Goal: Task Accomplishment & Management: Manage account settings

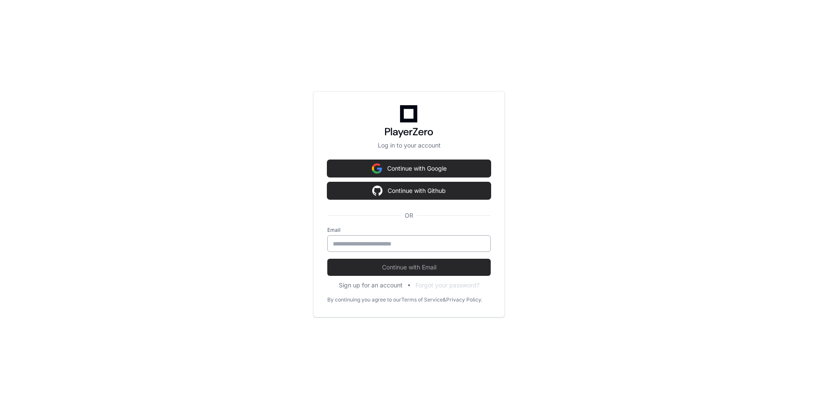
click at [399, 246] on input "email" at bounding box center [409, 244] width 152 height 9
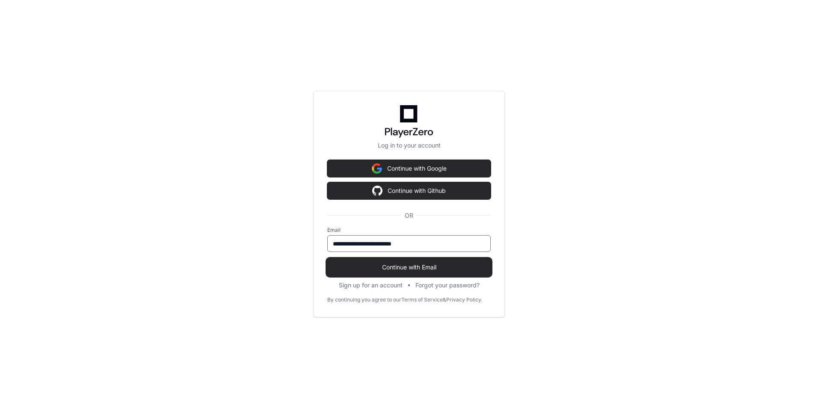
type input "**********"
click at [413, 266] on span "Continue with Email" at bounding box center [408, 267] width 163 height 9
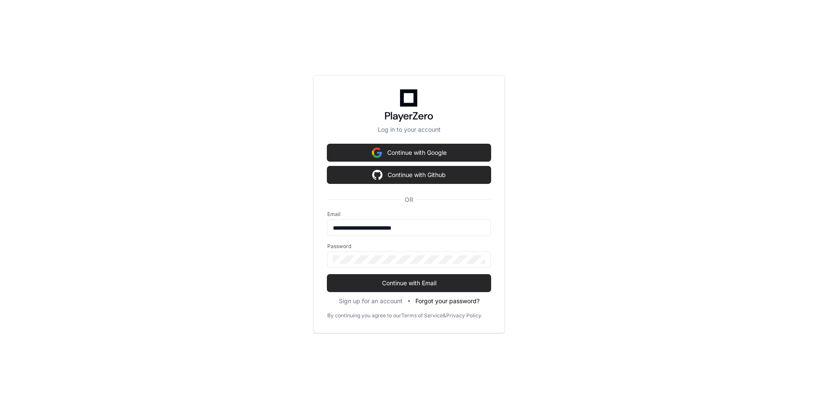
click at [449, 298] on button "Forgot your password?" at bounding box center [447, 301] width 64 height 9
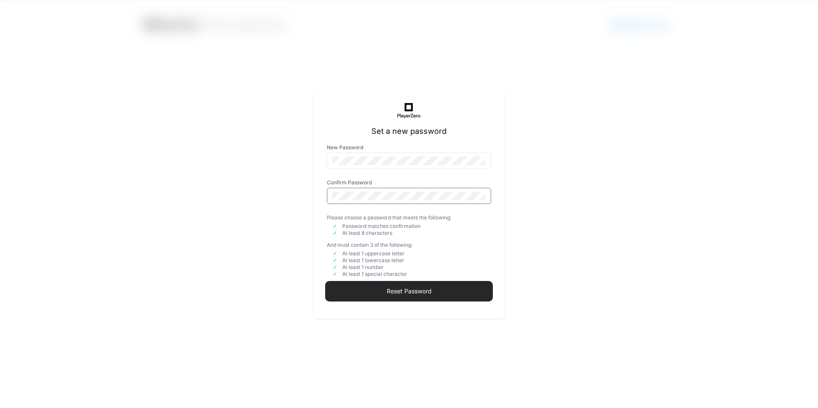
click at [414, 289] on span "Reset Password" at bounding box center [409, 291] width 164 height 9
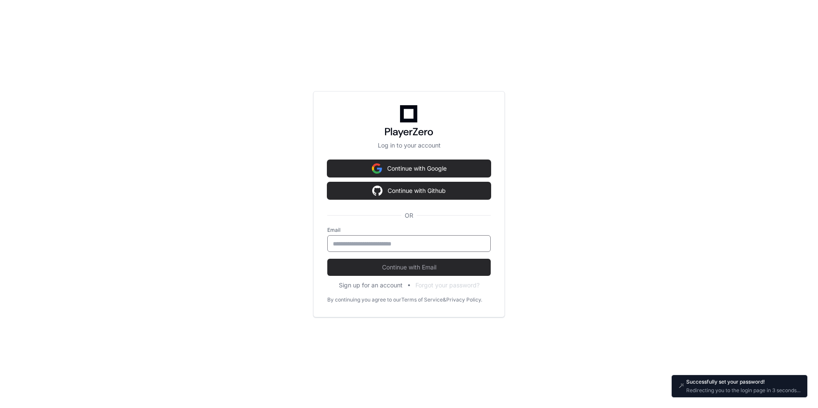
click at [417, 242] on input "email" at bounding box center [409, 244] width 152 height 9
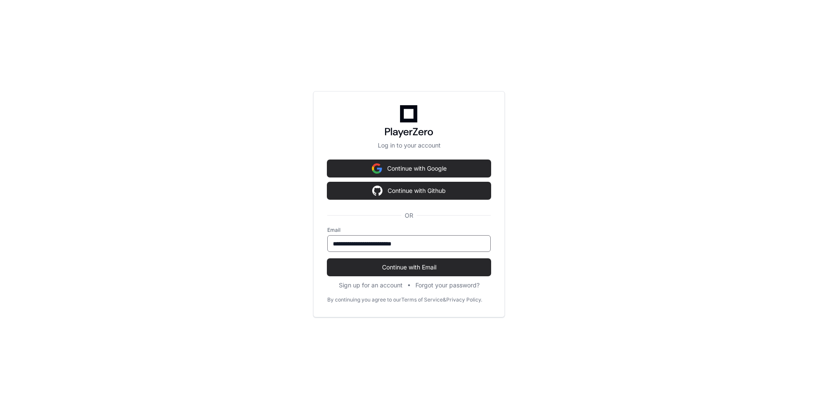
type input "**********"
click at [327, 259] on button "Continue with Email" at bounding box center [408, 267] width 163 height 17
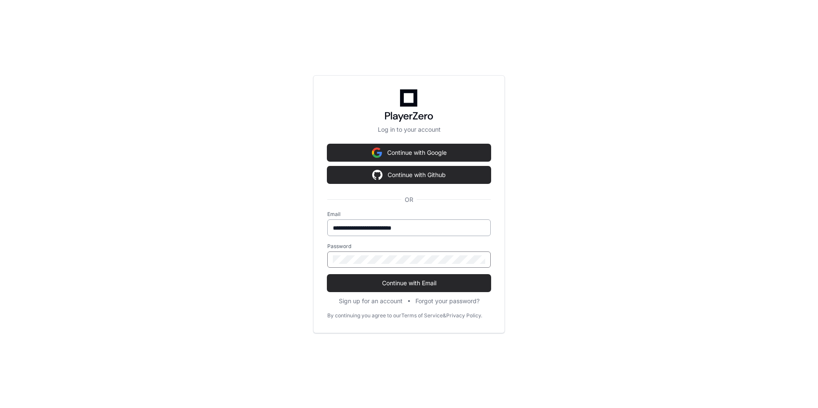
click at [327, 275] on button "Continue with Email" at bounding box center [408, 283] width 163 height 17
click at [279, 250] on div "**********" at bounding box center [409, 204] width 818 height 408
click at [327, 275] on button "Continue with Email" at bounding box center [408, 283] width 163 height 17
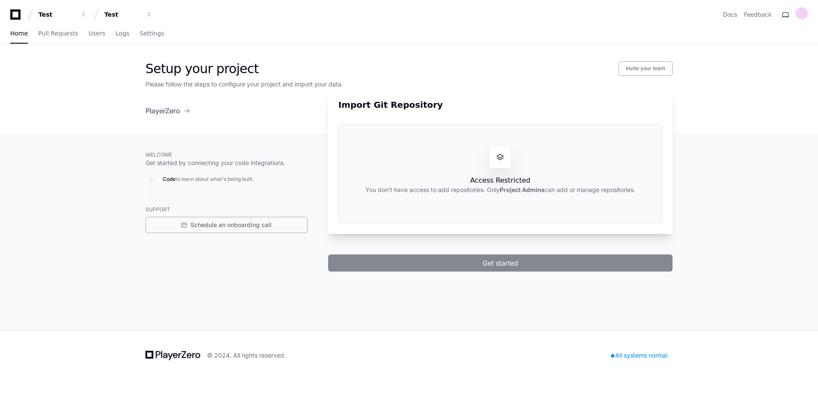
click at [18, 13] on icon at bounding box center [15, 14] width 17 height 10
click at [44, 40] on link "Pull Requests" at bounding box center [58, 34] width 40 height 20
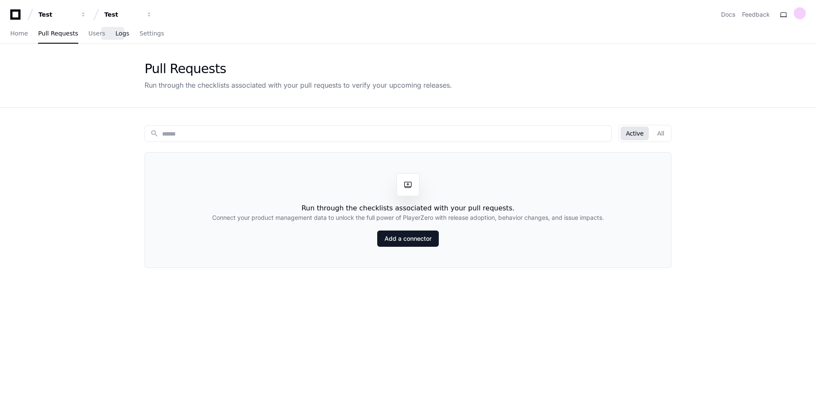
click at [118, 34] on span "Logs" at bounding box center [122, 33] width 14 height 5
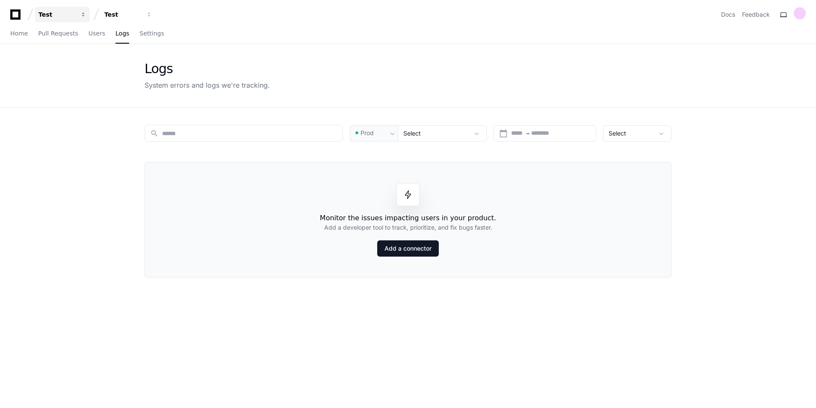
click at [80, 13] on button "Test" at bounding box center [62, 14] width 55 height 15
click at [120, 18] on div "Test" at bounding box center [122, 14] width 37 height 9
click at [391, 246] on link "Add a connector" at bounding box center [408, 248] width 62 height 16
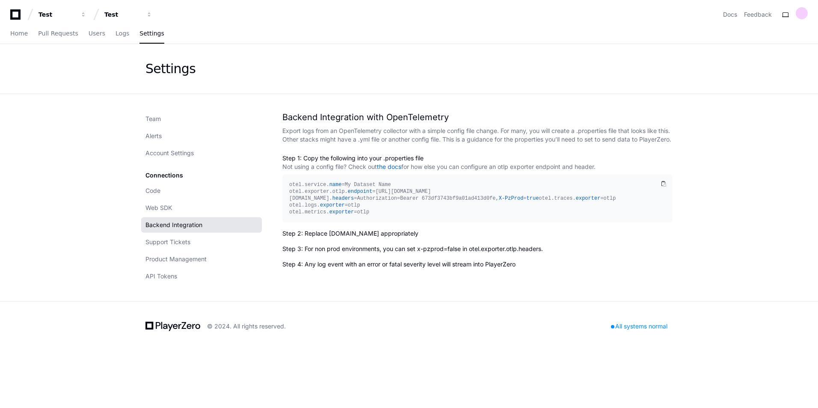
click at [17, 10] on icon at bounding box center [15, 14] width 10 height 10
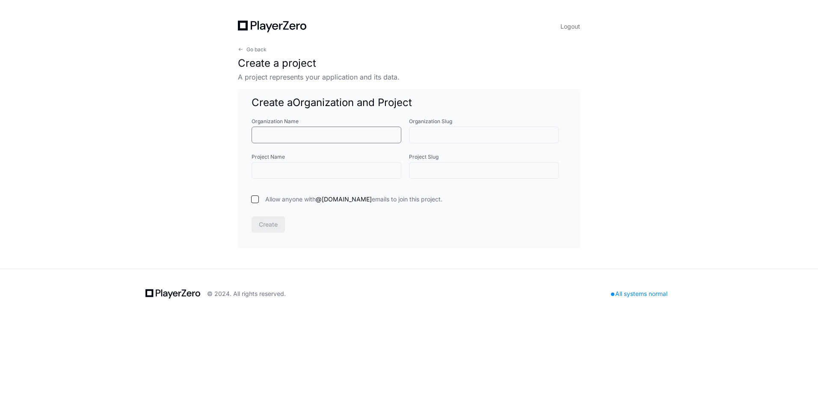
click at [298, 131] on input "Organization Name" at bounding box center [326, 135] width 139 height 9
click at [250, 46] on span "Go back" at bounding box center [256, 49] width 20 height 7
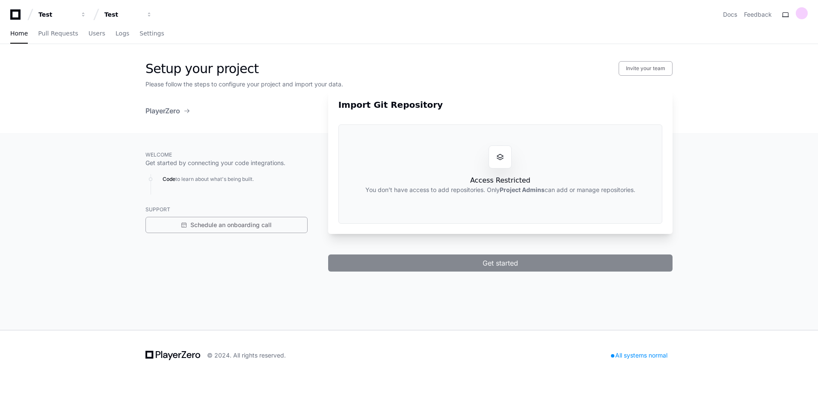
click at [185, 110] on span at bounding box center [187, 110] width 7 height 7
click at [154, 113] on span "PlayerZero" at bounding box center [162, 111] width 35 height 10
click at [139, 34] on span "Settings" at bounding box center [151, 33] width 24 height 5
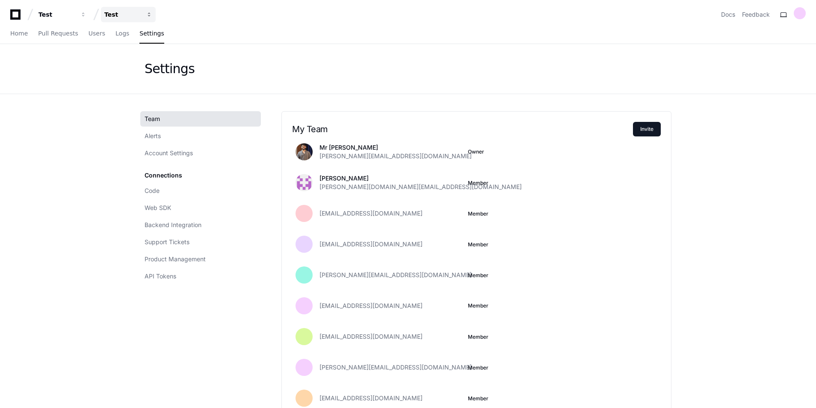
click at [154, 13] on button "Test" at bounding box center [128, 14] width 55 height 15
click at [136, 44] on link "Join or create a project" at bounding box center [161, 44] width 110 height 11
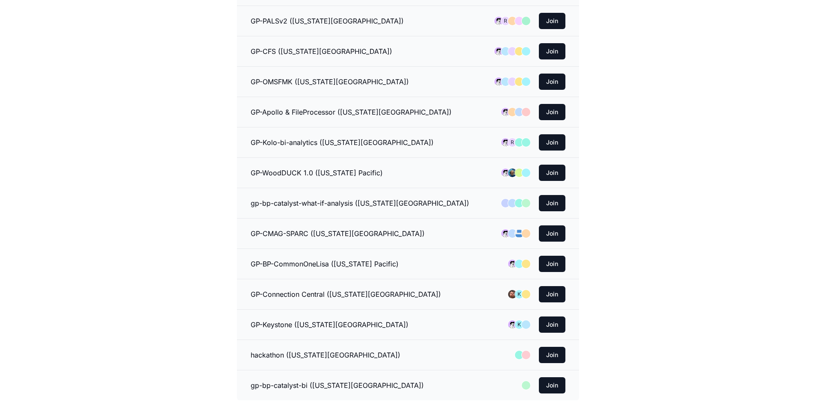
scroll to position [941, 0]
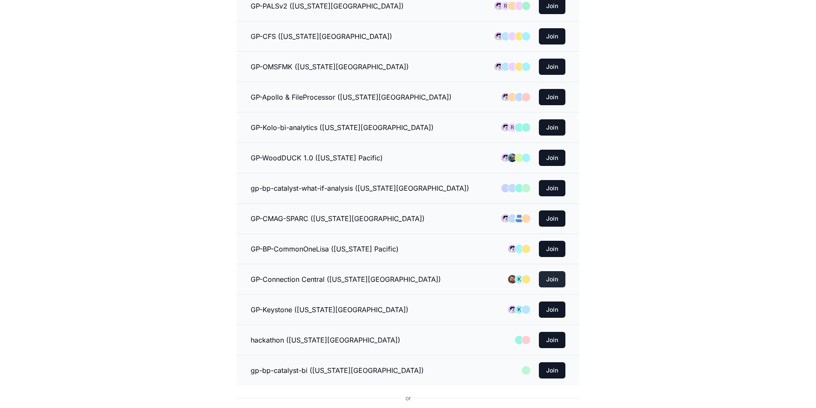
click at [555, 275] on button "Join" at bounding box center [552, 279] width 27 height 16
click at [552, 274] on button "Join" at bounding box center [552, 279] width 27 height 16
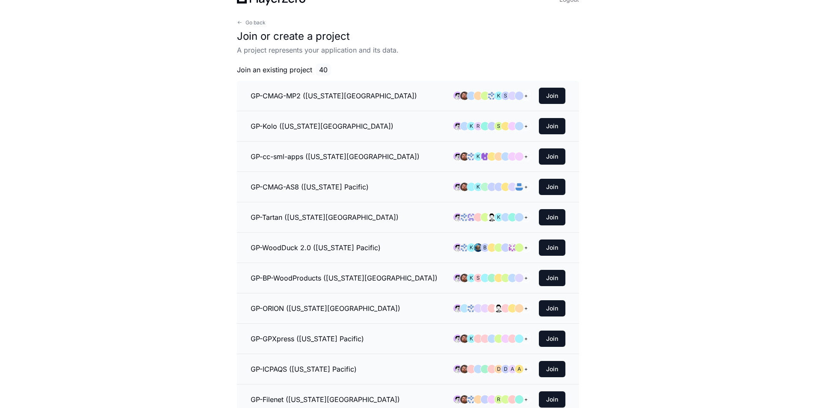
scroll to position [0, 0]
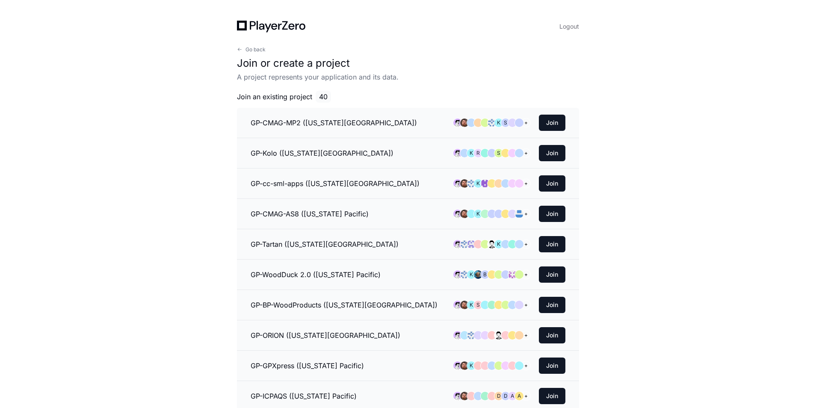
click at [327, 94] on span "40" at bounding box center [323, 97] width 15 height 12
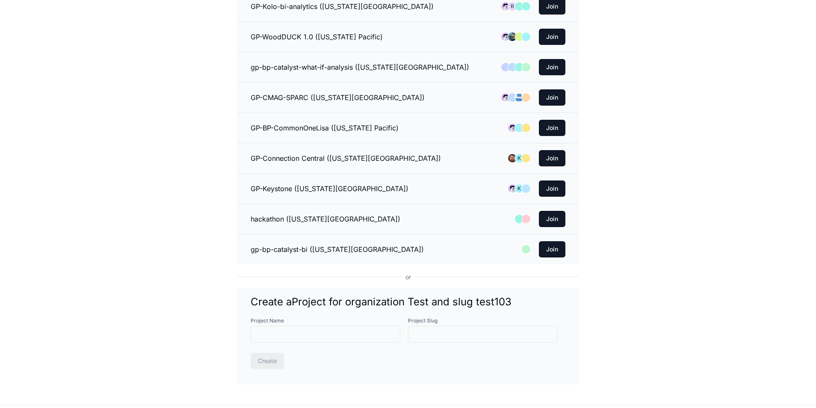
scroll to position [1062, 0]
click at [549, 152] on button "Join" at bounding box center [552, 159] width 27 height 16
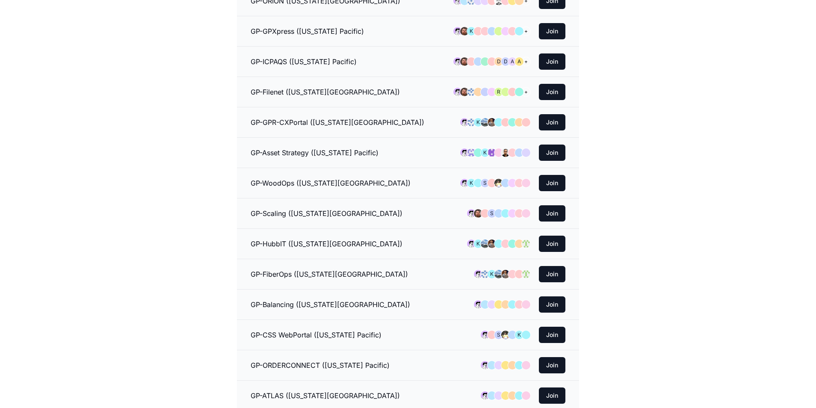
scroll to position [0, 0]
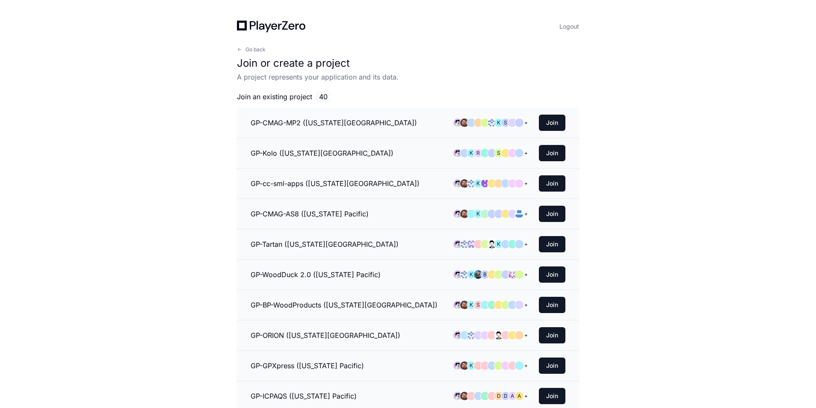
click at [296, 28] on icon at bounding box center [271, 27] width 68 height 12
click at [243, 51] on button "Go back" at bounding box center [251, 49] width 29 height 7
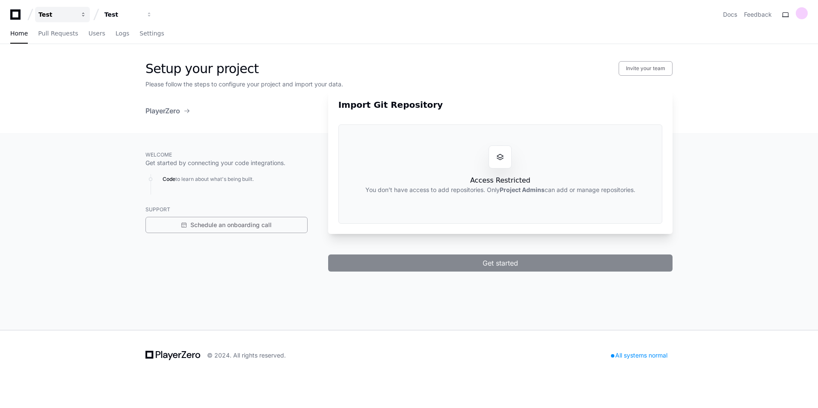
click at [44, 11] on div "Test" at bounding box center [56, 14] width 37 height 9
click at [92, 45] on link "Manage Organizations" at bounding box center [106, 44] width 110 height 11
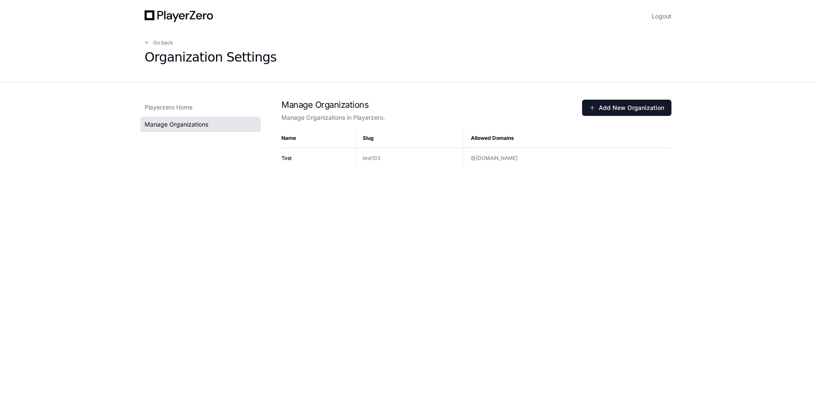
click at [191, 122] on span "Manage Organizations" at bounding box center [177, 124] width 64 height 9
click at [149, 42] on span at bounding box center [147, 42] width 5 height 5
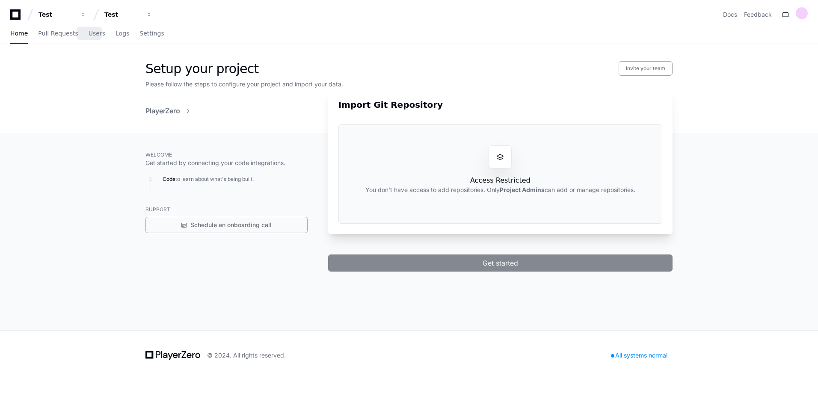
click at [81, 30] on div "Home Pull Requests Users Logs Settings" at bounding box center [87, 34] width 154 height 20
click at [90, 27] on link "Users" at bounding box center [97, 34] width 17 height 20
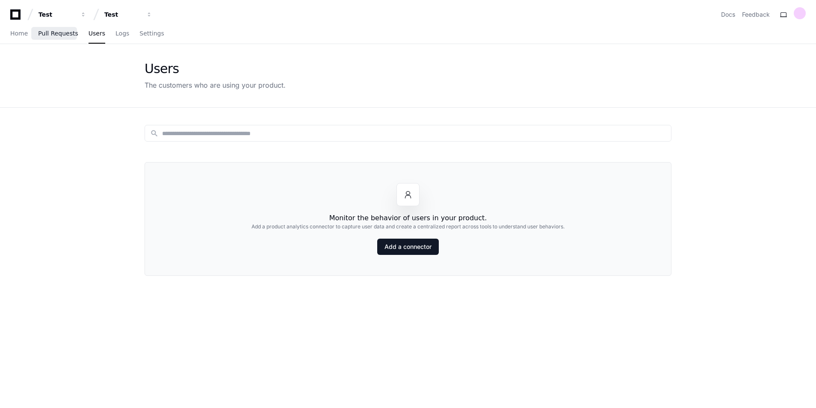
click at [53, 35] on span "Pull Requests" at bounding box center [58, 33] width 40 height 5
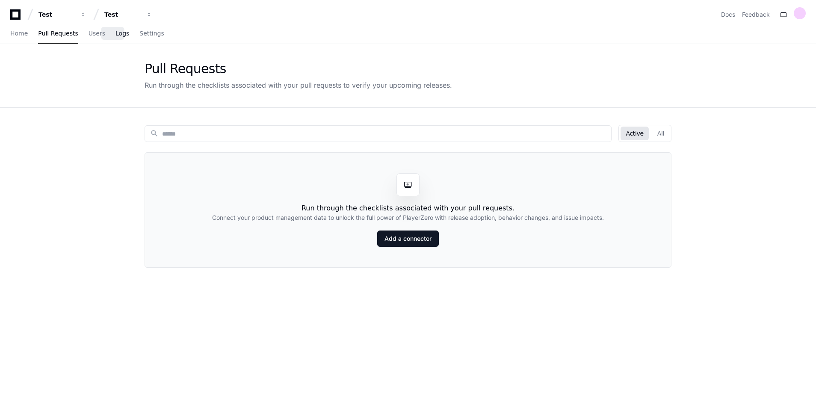
click at [115, 36] on span "Logs" at bounding box center [122, 33] width 14 height 5
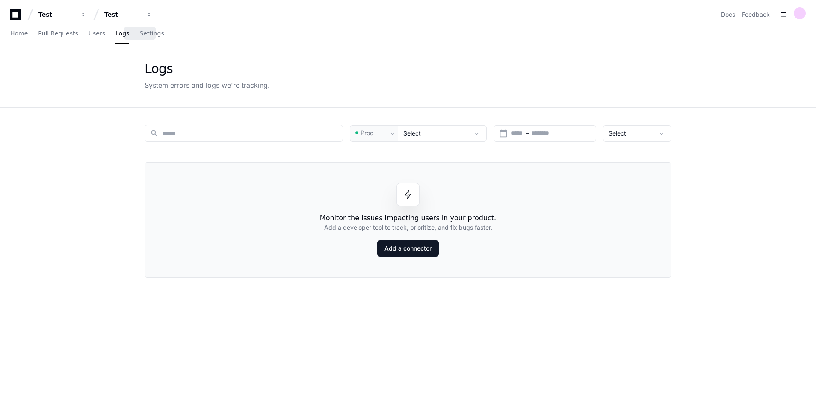
click at [142, 33] on span "Settings" at bounding box center [151, 33] width 24 height 5
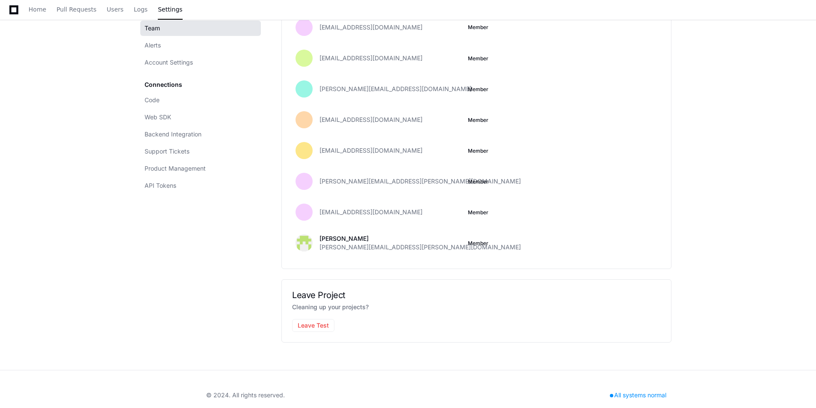
scroll to position [290, 0]
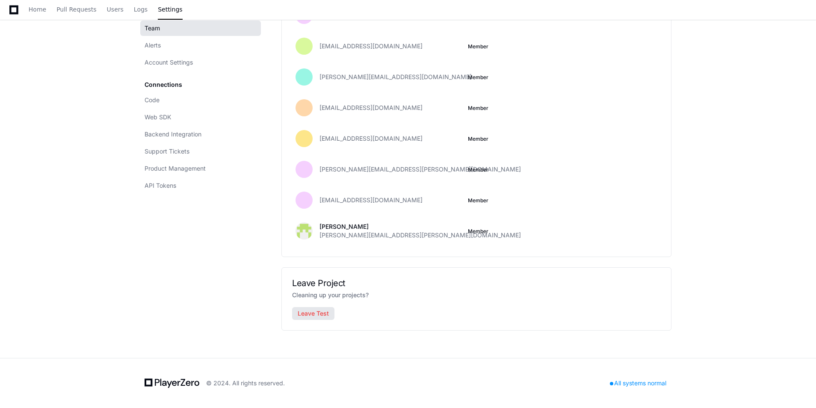
click at [314, 312] on button "Leave Test" at bounding box center [313, 313] width 42 height 13
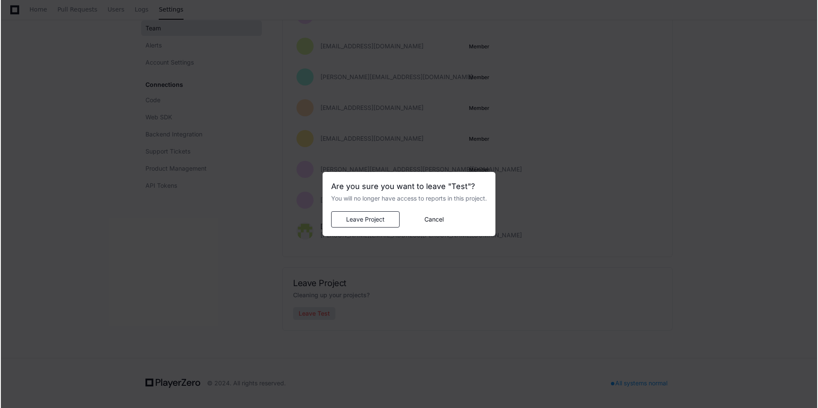
scroll to position [0, 0]
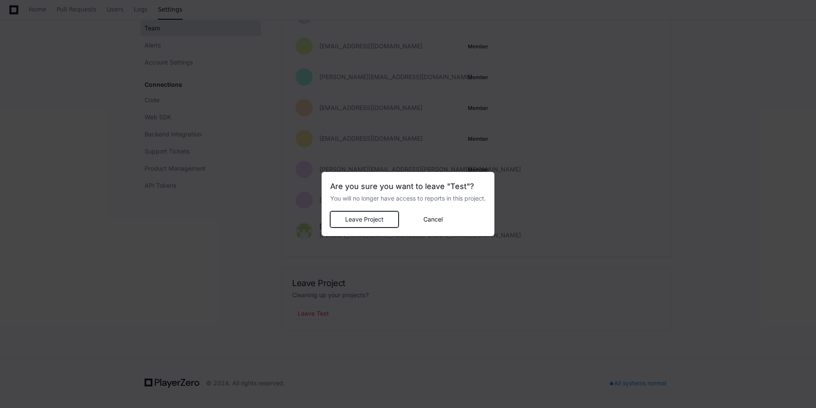
click at [359, 222] on span "Leave Project" at bounding box center [364, 219] width 54 height 9
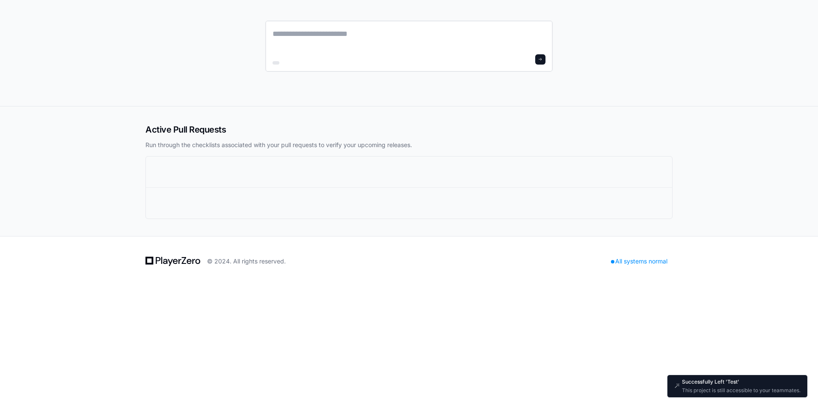
click at [542, 62] on button at bounding box center [540, 59] width 10 height 10
click at [180, 161] on div at bounding box center [409, 172] width 526 height 31
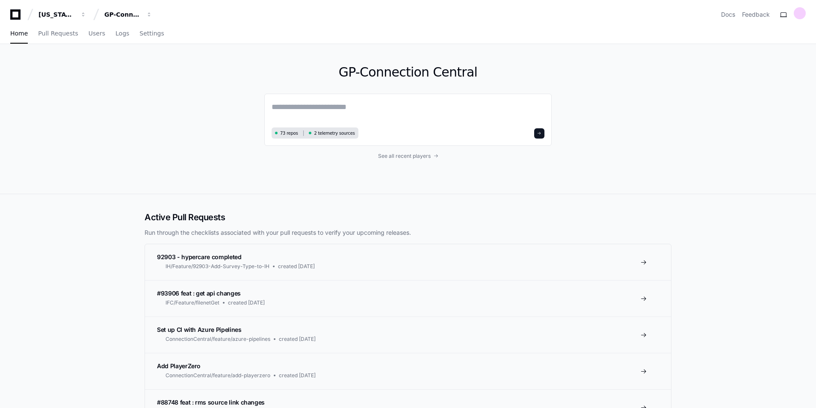
click at [12, 14] on icon at bounding box center [15, 14] width 10 height 10
click at [51, 15] on div "[US_STATE] Pacific" at bounding box center [56, 14] width 37 height 9
click at [84, 62] on span "Georgia Pacific" at bounding box center [94, 62] width 62 height 10
click at [125, 15] on div "GP-Connection Central" at bounding box center [122, 14] width 37 height 9
click at [144, 63] on span "GP-Connection Central" at bounding box center [155, 62] width 74 height 10
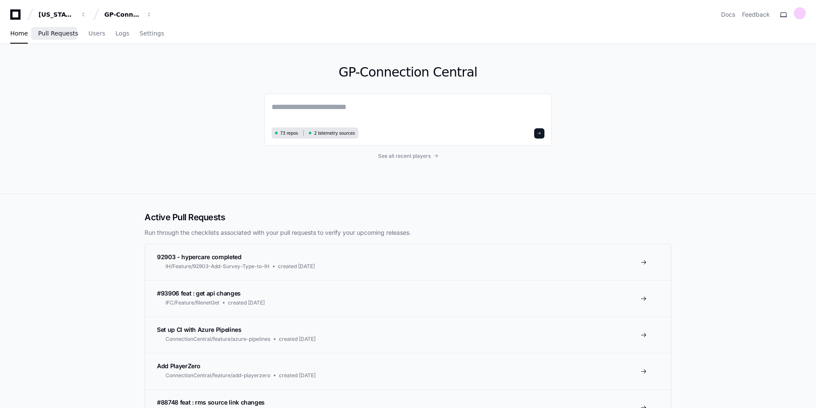
click at [48, 36] on span "Pull Requests" at bounding box center [58, 33] width 40 height 5
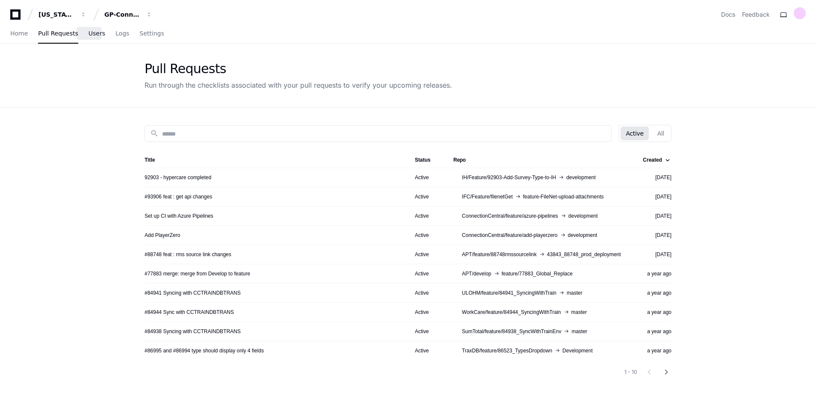
click at [89, 36] on span "Users" at bounding box center [97, 33] width 17 height 5
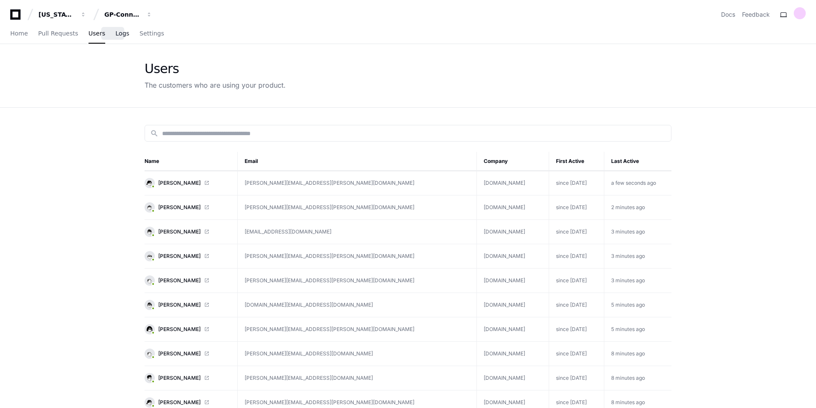
click at [115, 32] on span "Logs" at bounding box center [122, 33] width 14 height 5
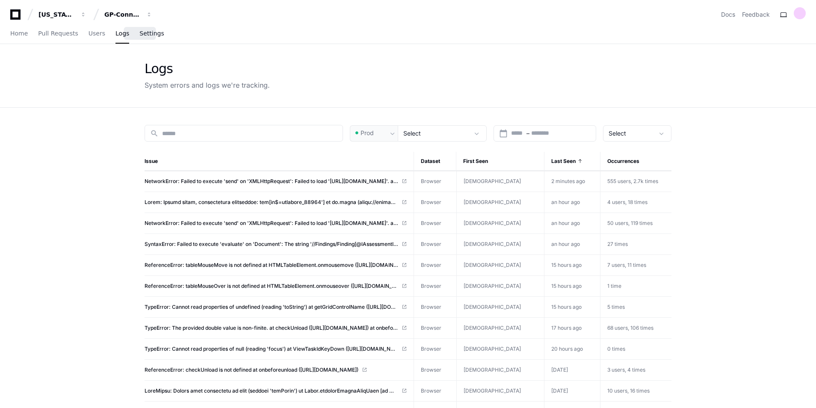
click at [139, 34] on span "Settings" at bounding box center [151, 33] width 24 height 5
